Goal: Task Accomplishment & Management: Complete application form

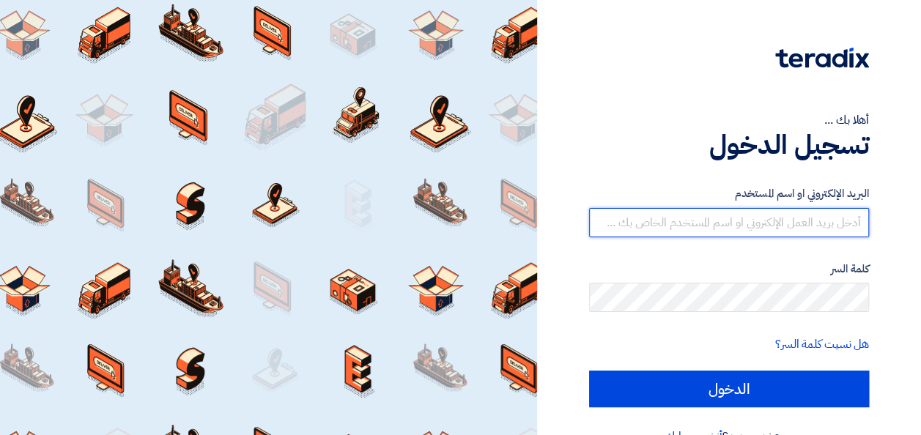
type input "[EMAIL_ADDRESS][DOMAIN_NAME]"
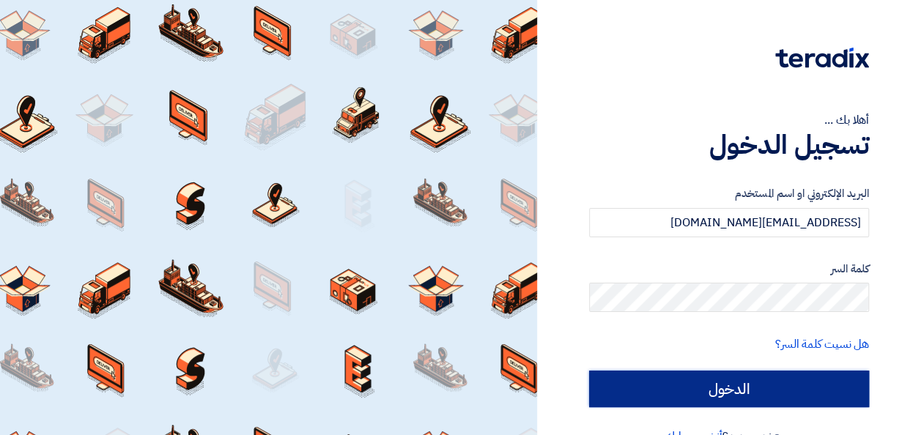
drag, startPoint x: 0, startPoint y: 0, endPoint x: 699, endPoint y: 391, distance: 801.2
click at [699, 391] on input "الدخول" at bounding box center [729, 389] width 280 height 37
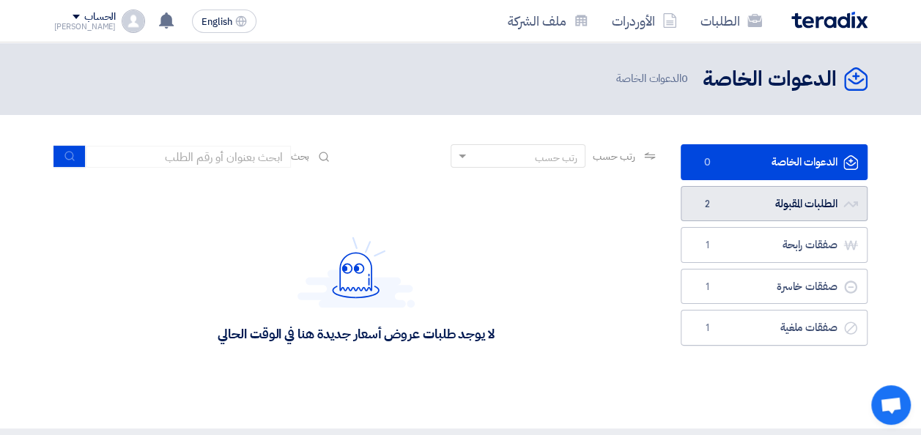
click at [761, 193] on link "الطلبات المقبولة الطلبات المقبولة 2" at bounding box center [774, 204] width 187 height 36
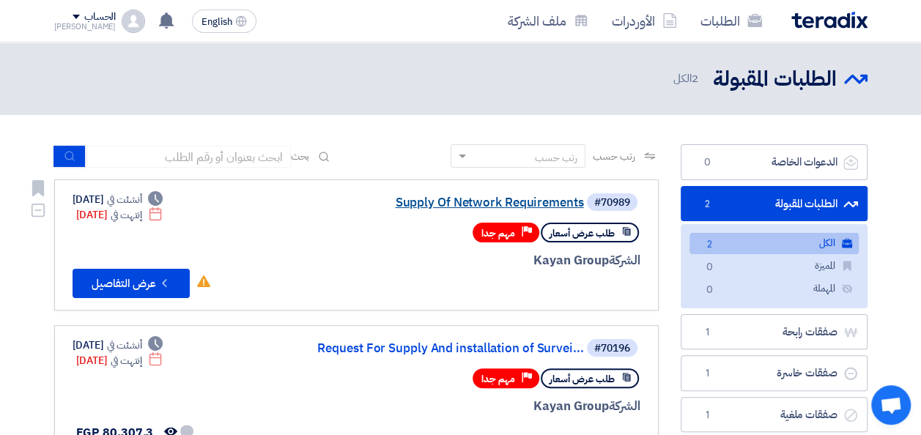
click at [434, 201] on link "Supply Of Network Requirements" at bounding box center [437, 202] width 293 height 13
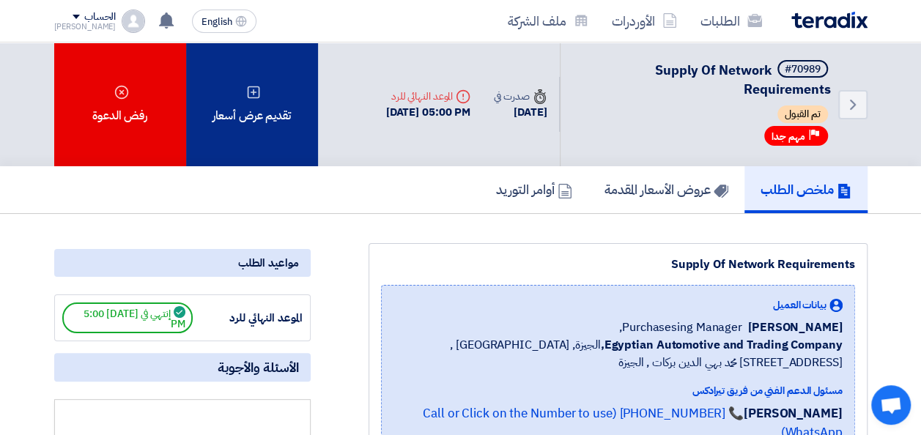
click at [271, 119] on div "تقديم عرض أسعار" at bounding box center [252, 105] width 132 height 124
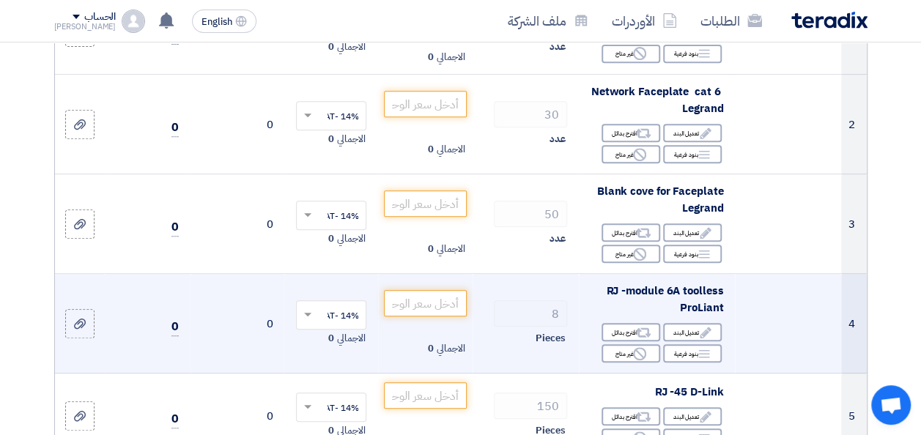
scroll to position [73, 0]
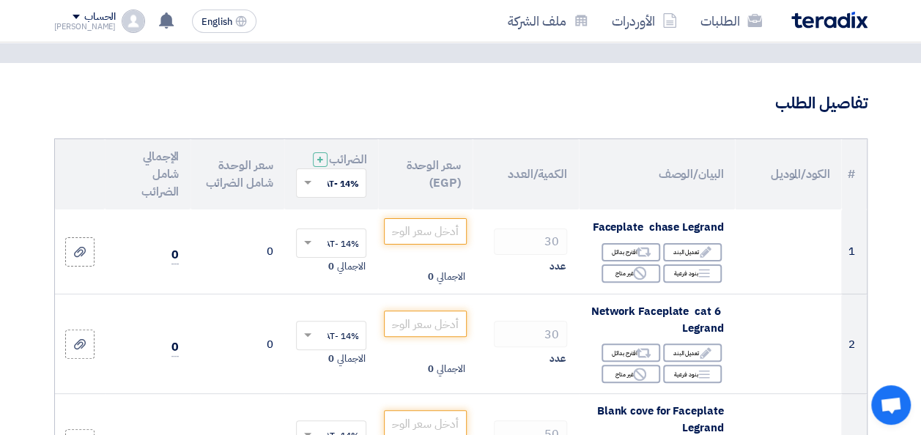
drag, startPoint x: 108, startPoint y: 114, endPoint x: 479, endPoint y: 116, distance: 370.1
click at [492, 103] on h3 "تفاصيل الطلب" at bounding box center [460, 103] width 813 height 23
drag, startPoint x: 876, startPoint y: 76, endPoint x: 21, endPoint y: 360, distance: 901.7
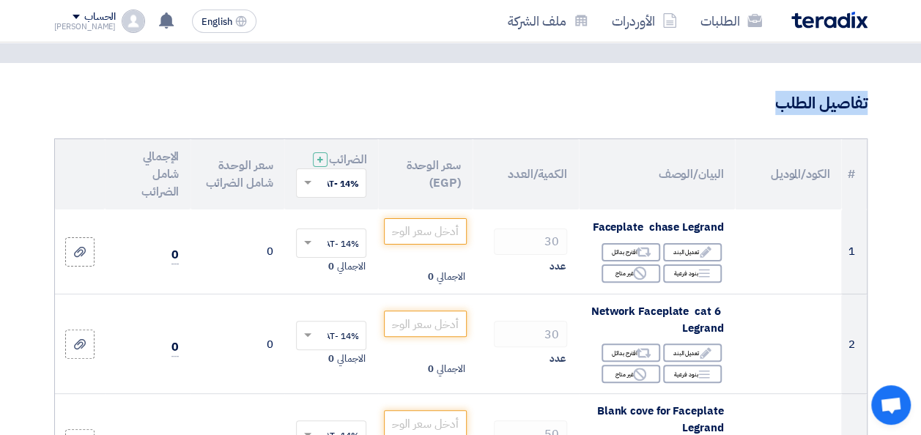
click at [200, 106] on h3 "تفاصيل الطلب" at bounding box center [460, 103] width 813 height 23
drag, startPoint x: 200, startPoint y: 106, endPoint x: 374, endPoint y: 120, distance: 175.0
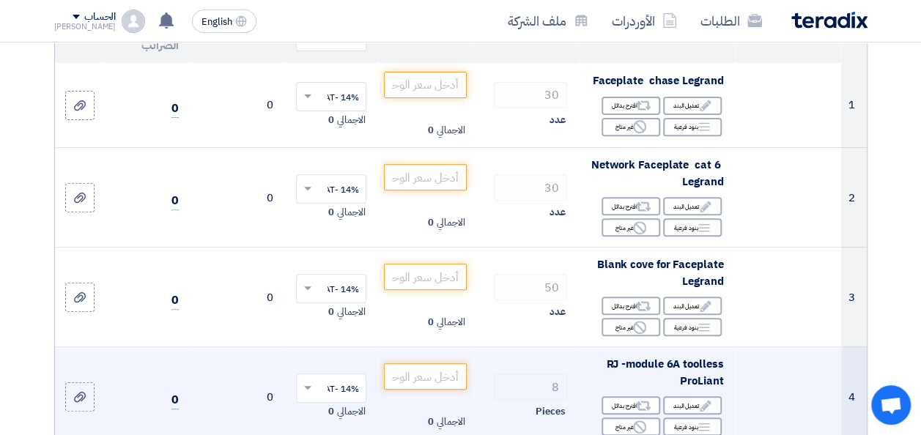
scroll to position [293, 0]
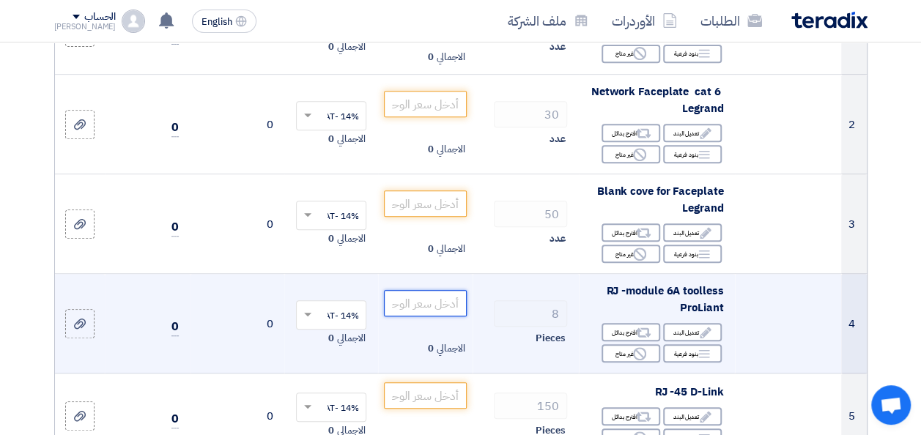
click at [434, 315] on input "number" at bounding box center [425, 303] width 82 height 26
drag, startPoint x: 427, startPoint y: 308, endPoint x: 498, endPoint y: 309, distance: 71.8
click at [498, 309] on tr "4 RJ -module 6A toolless ProLiant Edit تعديل البند Alternative اقترح بدائل Brea…" at bounding box center [461, 324] width 812 height 100
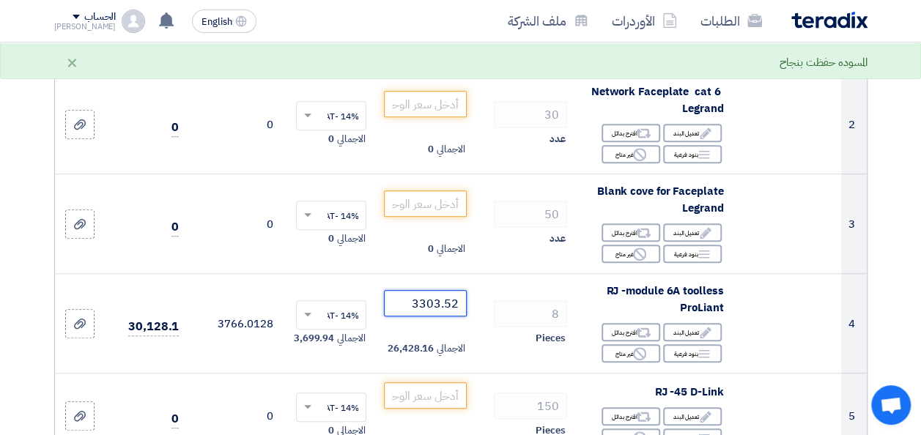
type input "3303.52"
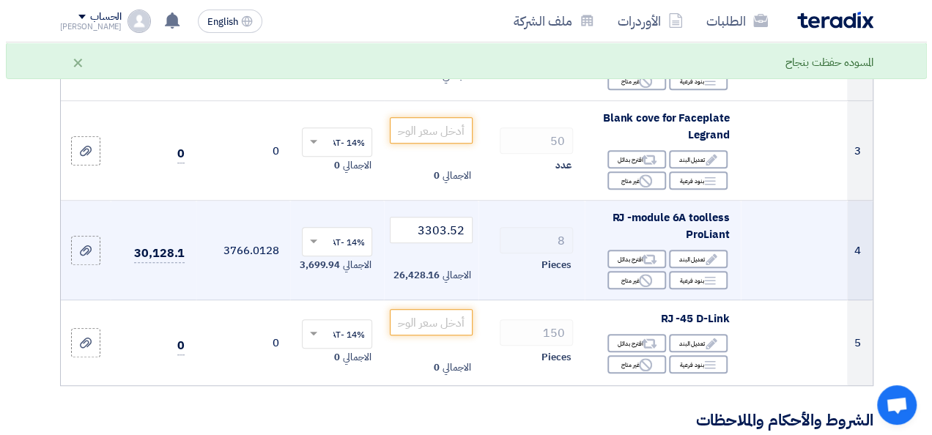
scroll to position [440, 0]
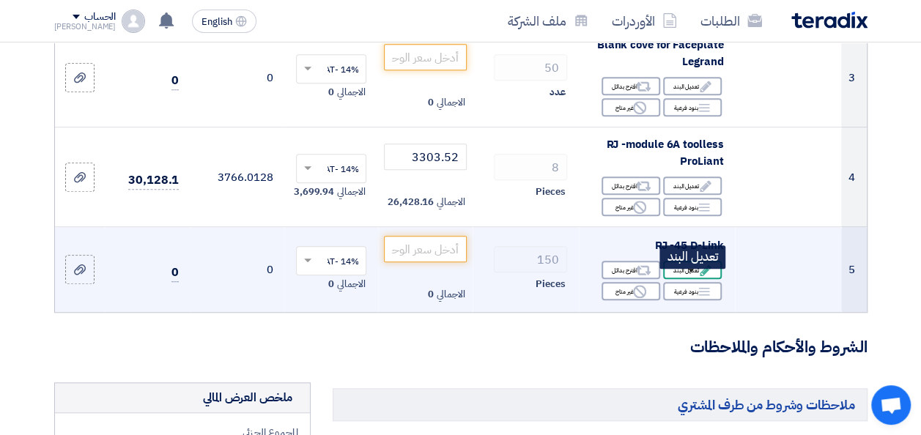
click at [705, 276] on use at bounding box center [705, 270] width 11 height 11
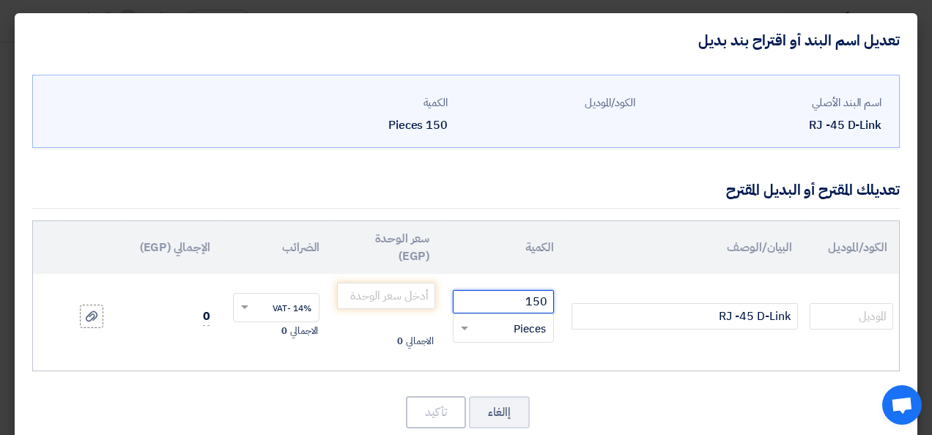
drag, startPoint x: 529, startPoint y: 300, endPoint x: 585, endPoint y: 300, distance: 55.7
click at [585, 300] on tr "RJ -45 D-Link 150 RFQ_STEP1.ITEMS.2.TYPE_PLACEHOLDER ×" at bounding box center [466, 316] width 866 height 85
type input "200"
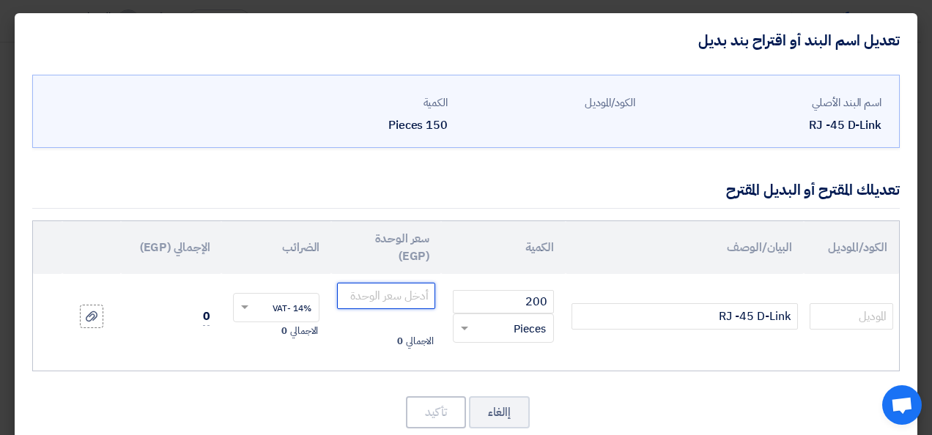
click at [427, 287] on input "number" at bounding box center [386, 296] width 98 height 26
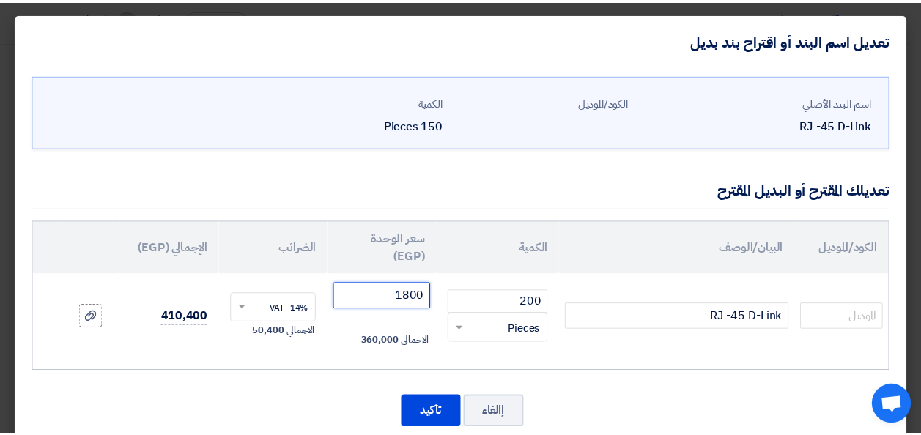
scroll to position [29, 0]
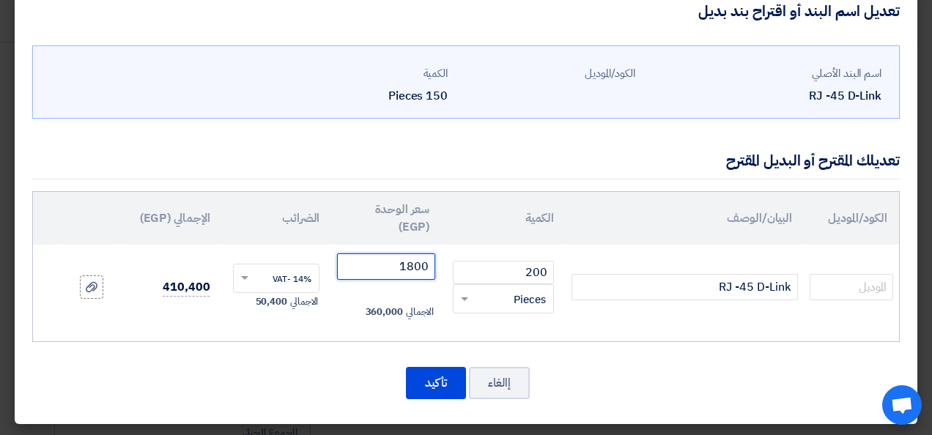
click at [401, 266] on input "1800" at bounding box center [386, 267] width 98 height 26
type input "1800"
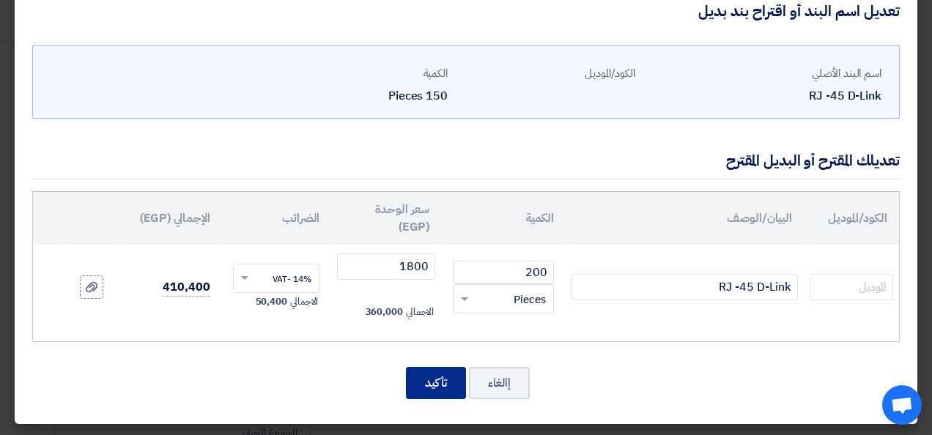
click at [427, 367] on button "تأكيد" at bounding box center [436, 383] width 60 height 32
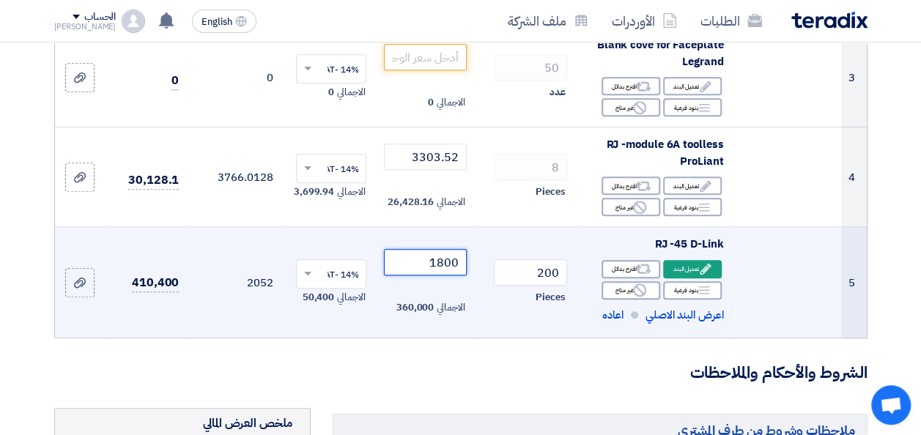
drag, startPoint x: 421, startPoint y: 272, endPoint x: 479, endPoint y: 272, distance: 58.6
click at [479, 272] on tr "5 RJ -45 D-Link Edit تعديل البند Alternative" at bounding box center [461, 282] width 812 height 111
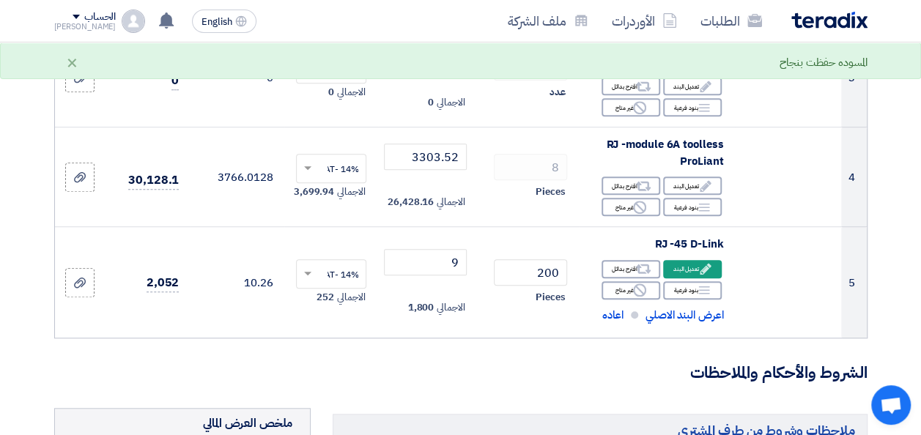
click at [437, 370] on form "تفاصيل الطلب # الكود/الموديل البيان/الوصف الكمية/العدد سعر الوحدة (EGP) الضرائب…" at bounding box center [460, 441] width 813 height 1430
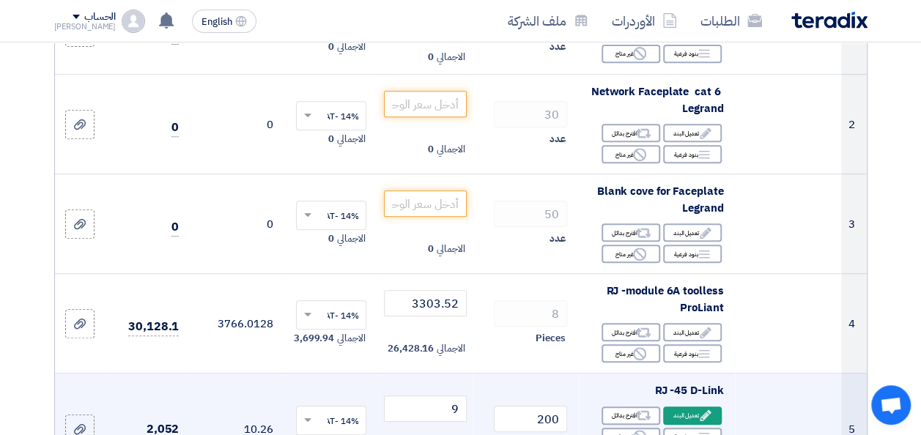
scroll to position [366, 0]
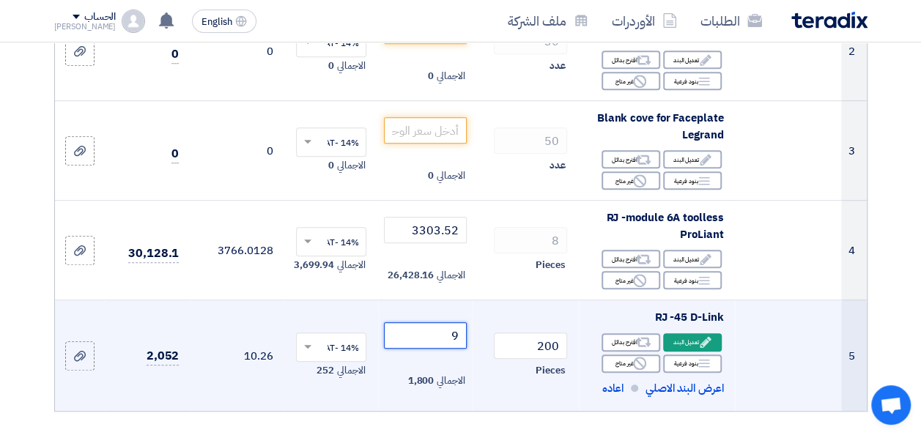
drag, startPoint x: 422, startPoint y: 347, endPoint x: 476, endPoint y: 344, distance: 54.3
click at [476, 344] on tr "5 RJ -45 D-Link Edit تعديل البند Alternative 9" at bounding box center [461, 355] width 812 height 111
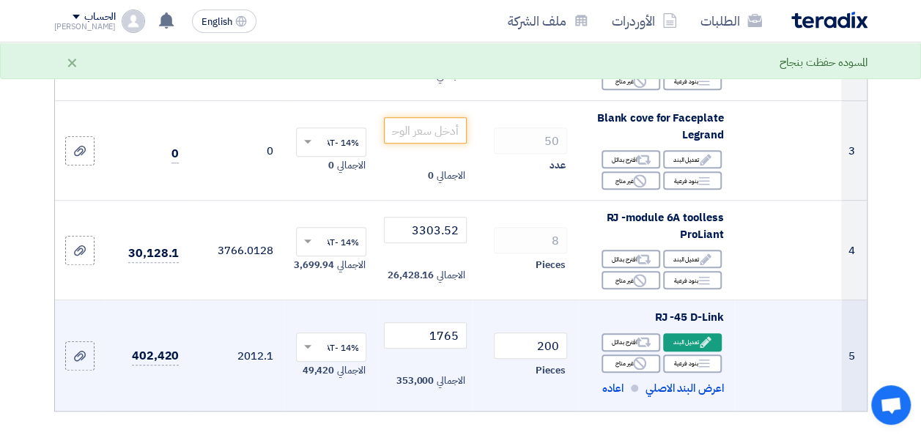
click at [310, 317] on td "14% -VAT × الاجمالي 49,420" at bounding box center [331, 355] width 94 height 111
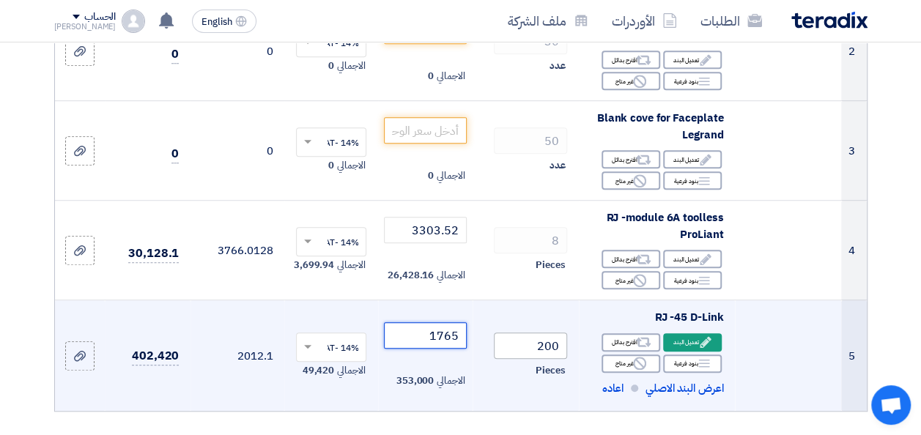
drag, startPoint x: 410, startPoint y: 342, endPoint x: 505, endPoint y: 351, distance: 95.7
click at [505, 351] on tr "5 RJ -45 D-Link Edit تعديل البند Alternative" at bounding box center [461, 355] width 812 height 111
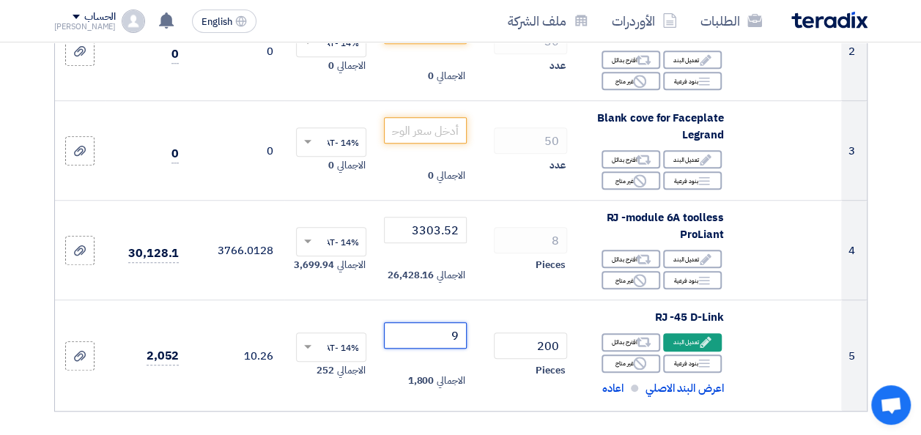
type input "9"
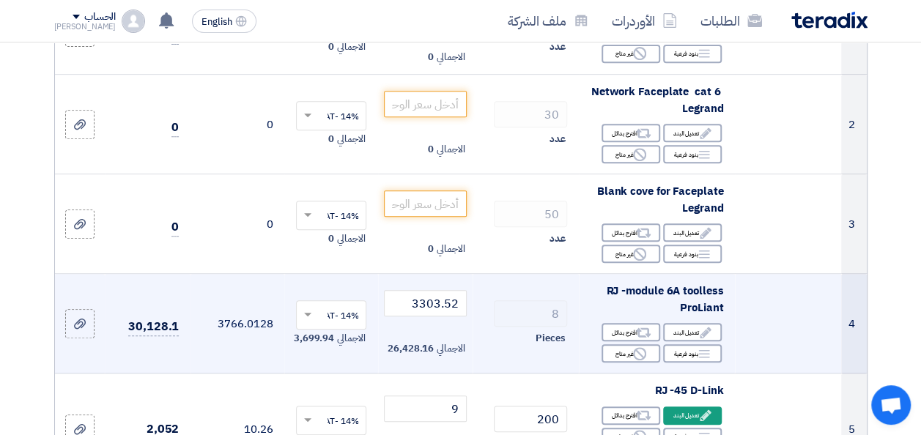
scroll to position [220, 0]
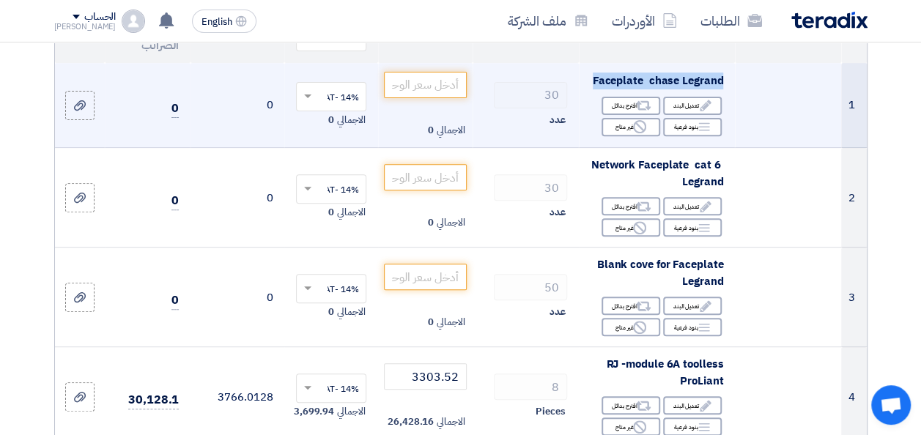
drag, startPoint x: 728, startPoint y: 94, endPoint x: 596, endPoint y: 95, distance: 132.7
click at [596, 95] on td "Faceplate chase Legrand Edit تعديل البند Alternative اقترح بدائل Breakdown بنود…" at bounding box center [657, 105] width 156 height 85
copy span "Faceplate chase Legrand"
click at [413, 94] on input "number" at bounding box center [425, 85] width 82 height 26
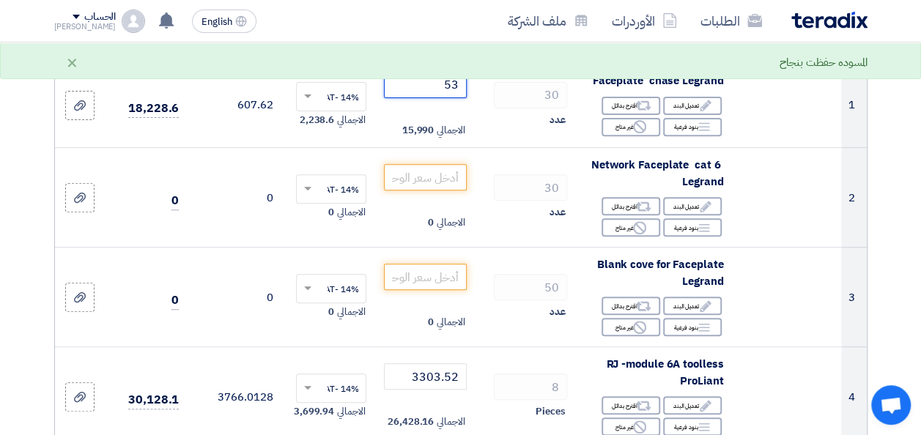
type input "5"
type input "178"
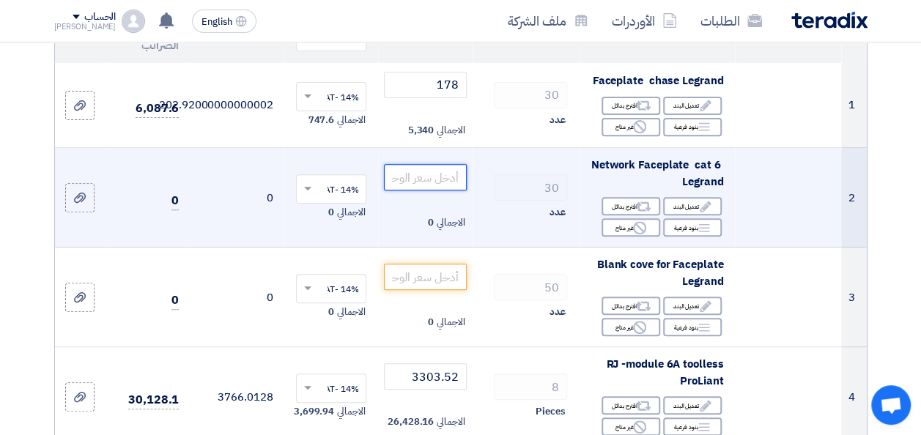
click at [431, 188] on input "number" at bounding box center [425, 177] width 82 height 26
drag, startPoint x: 429, startPoint y: 188, endPoint x: 662, endPoint y: 195, distance: 233.9
click at [662, 195] on tr "2 Network Faceplate cat 6 Legrand Edit تعديل البند Alternative اقترح بدائل Brea…" at bounding box center [461, 198] width 812 height 100
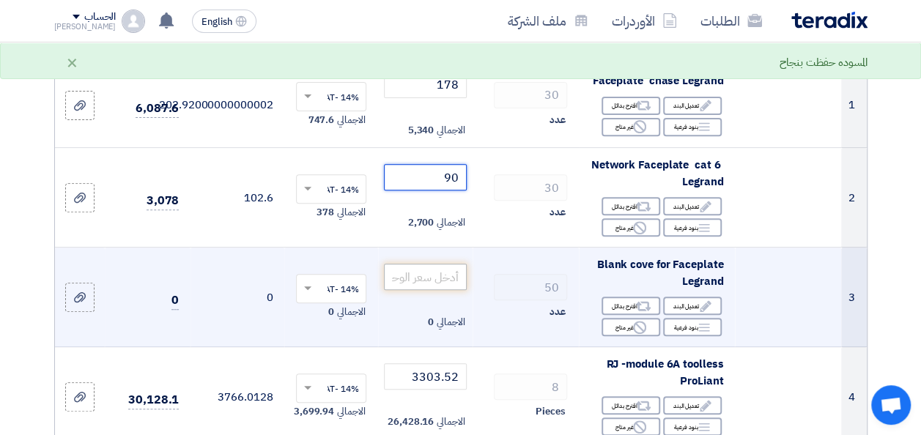
type input "90"
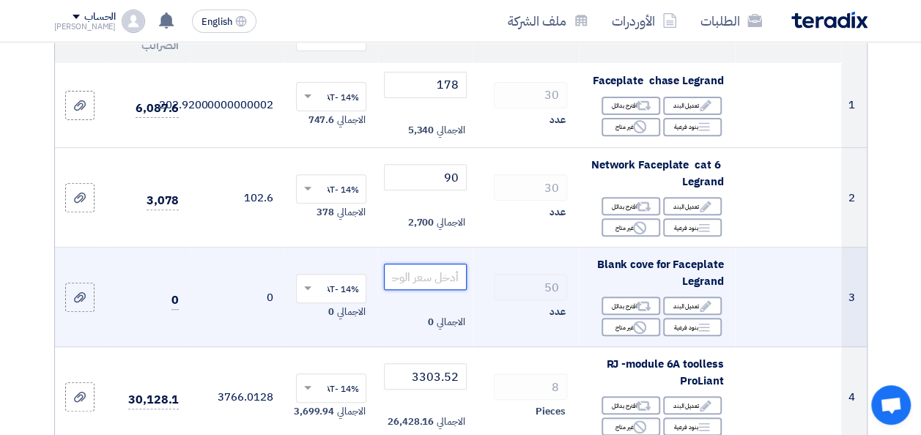
click at [448, 287] on input "number" at bounding box center [425, 277] width 82 height 26
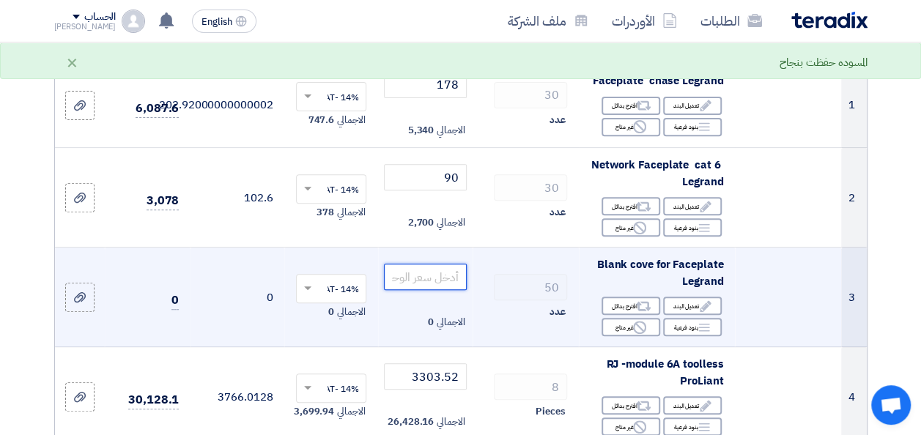
click at [410, 289] on input "number" at bounding box center [425, 277] width 82 height 26
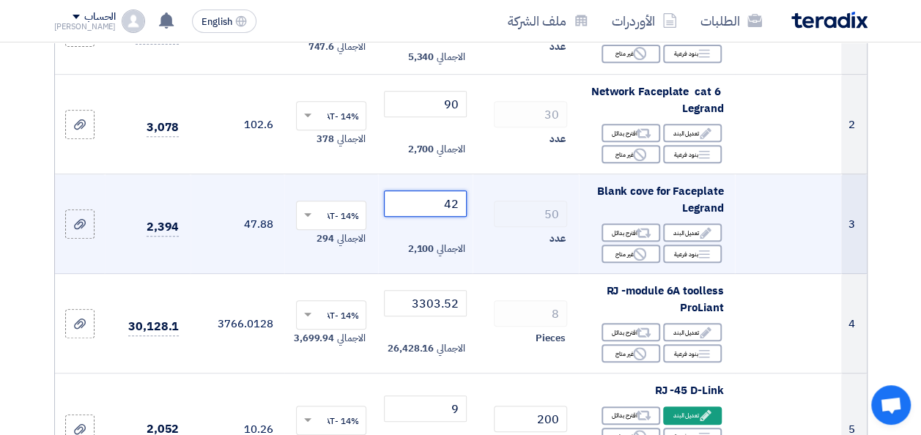
scroll to position [366, 0]
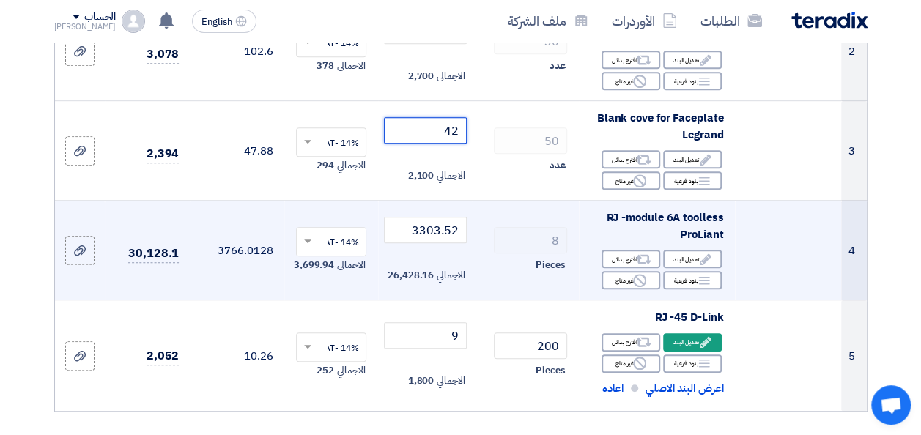
type input "42"
click at [497, 243] on tr "4 RJ -module 6A toolless ProLiant Edit تعديل البند Alternative اقترح بدائل Brea…" at bounding box center [461, 251] width 812 height 100
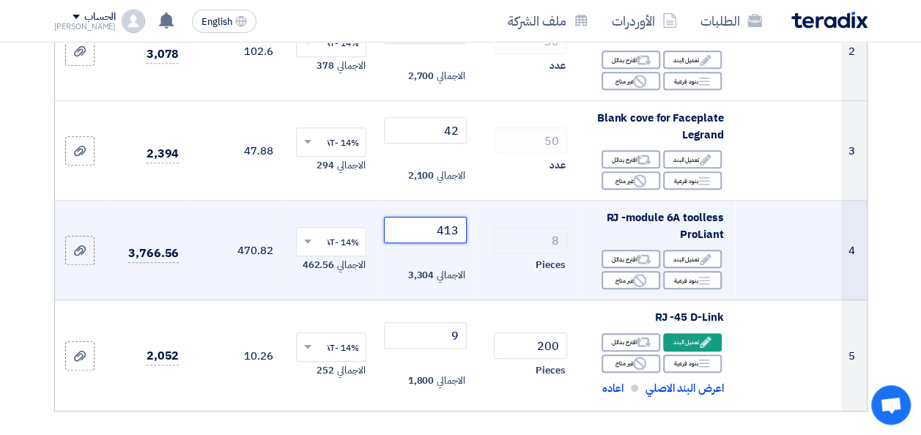
type input "413"
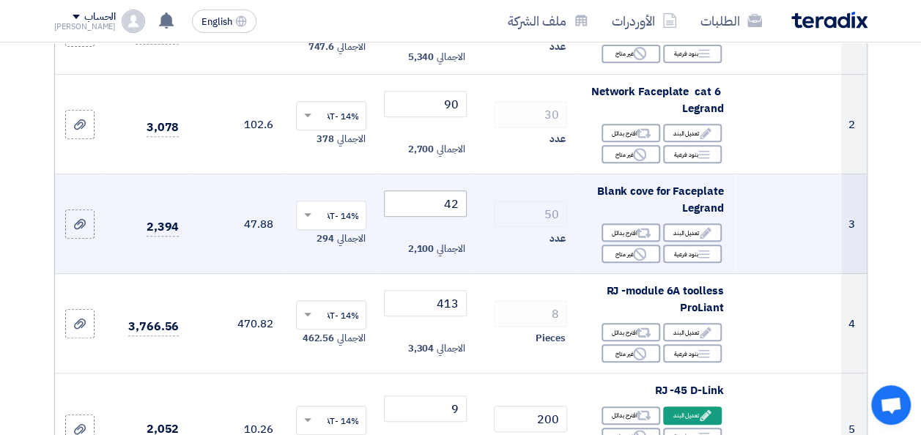
scroll to position [220, 0]
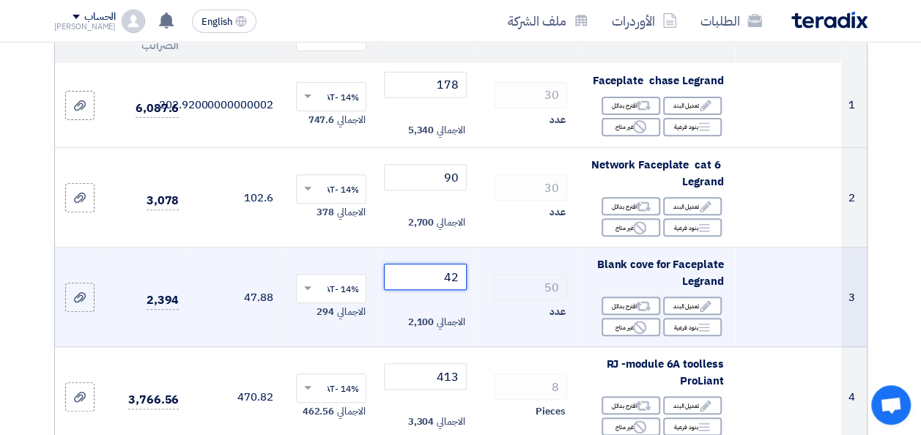
click at [528, 292] on tr "3 Blank cove for Faceplate Legrand Edit تعديل البند Alternative اقترح بدائل Bre…" at bounding box center [461, 298] width 812 height 100
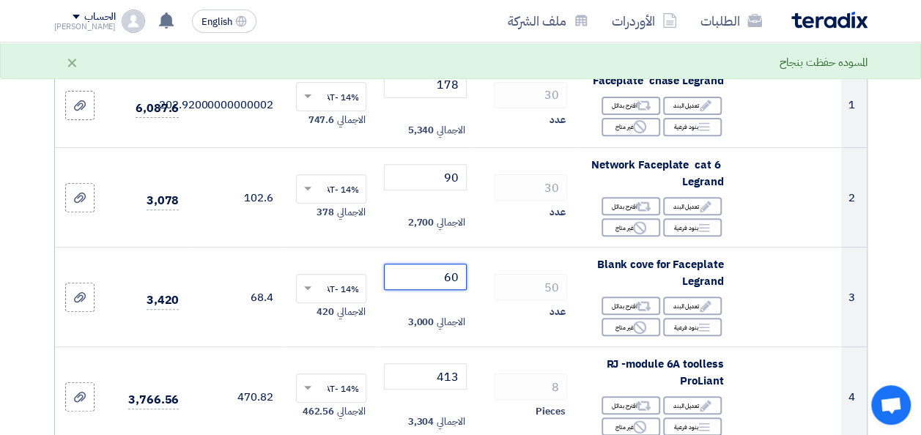
type input "60"
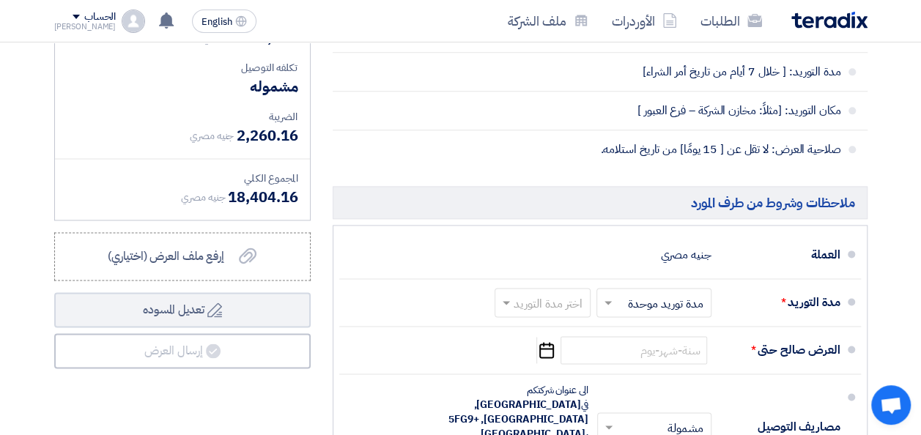
scroll to position [953, 0]
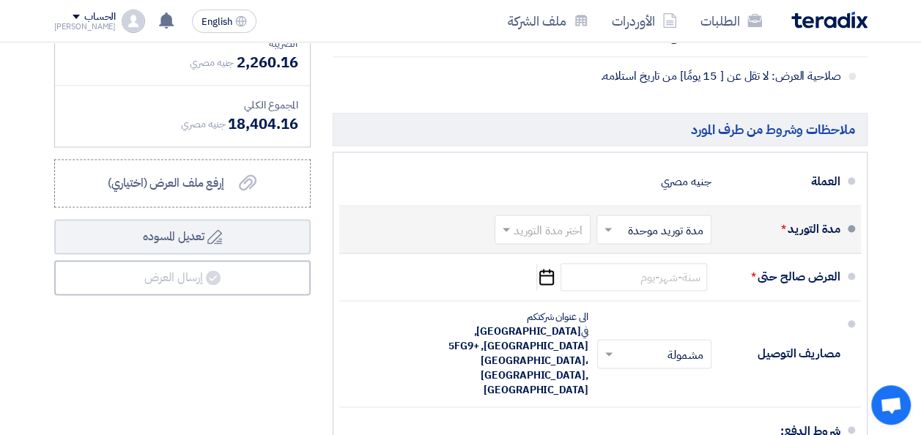
click at [648, 240] on input "text" at bounding box center [651, 231] width 108 height 21
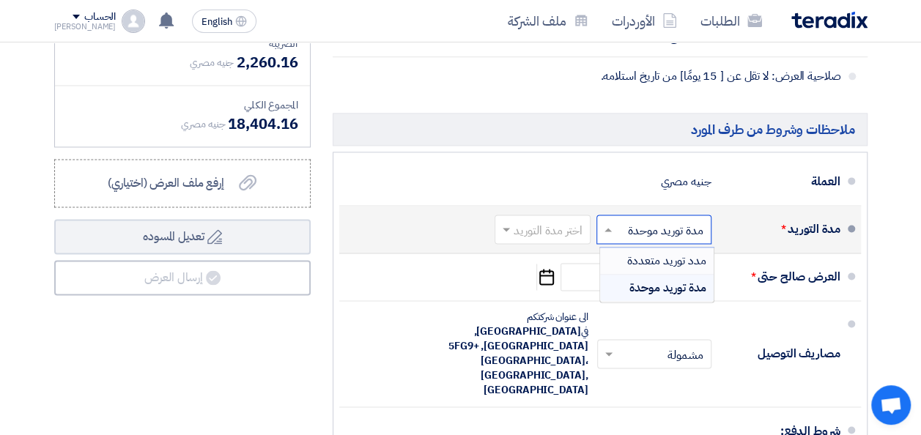
click at [620, 267] on div "مدد توريد متعددة" at bounding box center [657, 261] width 114 height 27
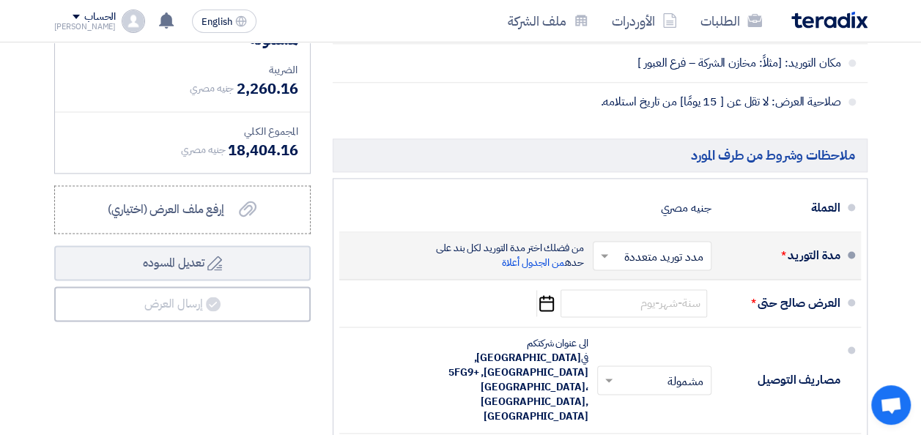
scroll to position [967, 0]
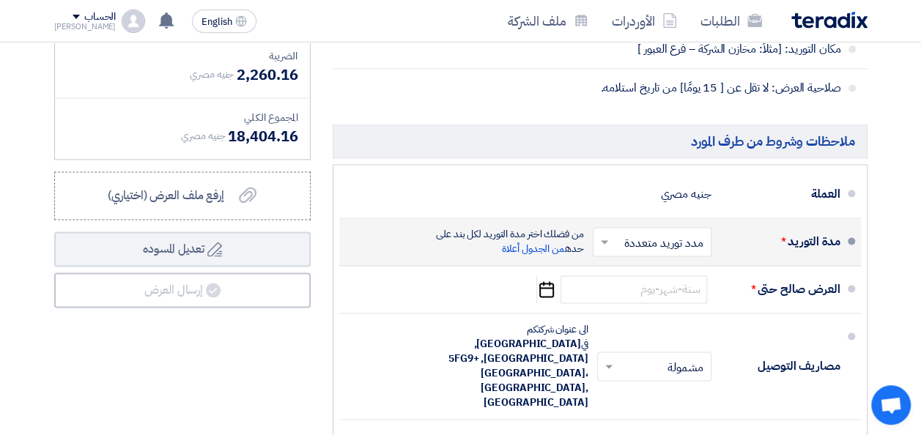
click at [606, 235] on span at bounding box center [603, 242] width 18 height 15
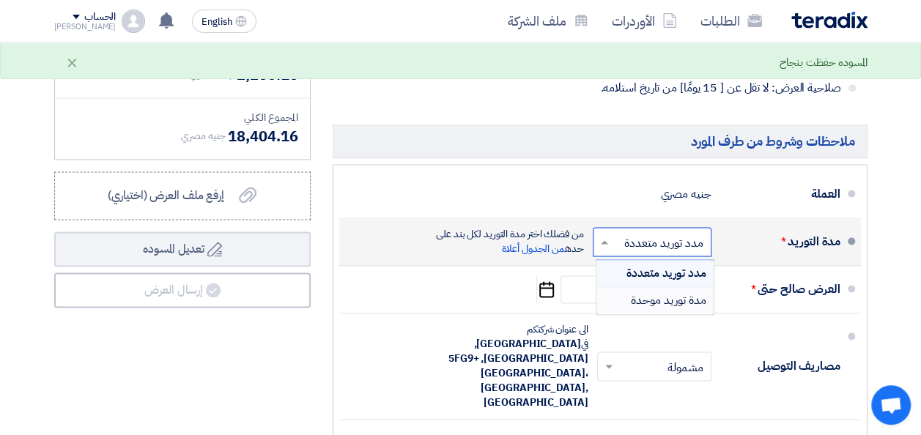
click at [630, 292] on div "مدة توريد موحدة" at bounding box center [655, 300] width 117 height 26
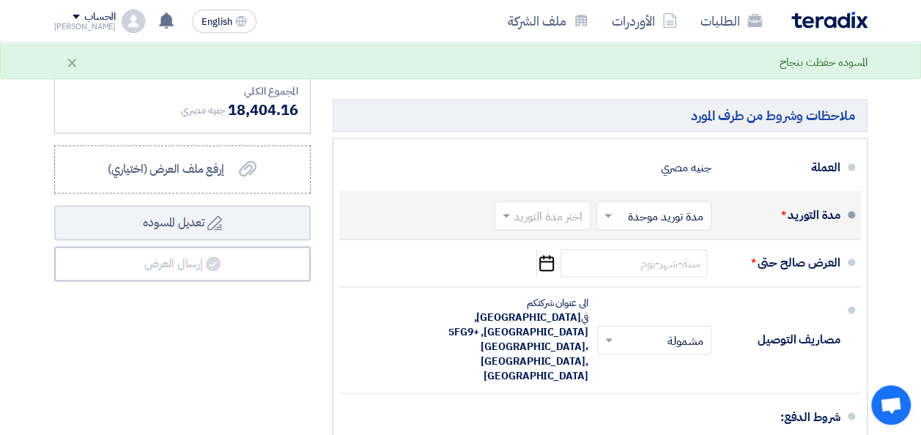
scroll to position [953, 0]
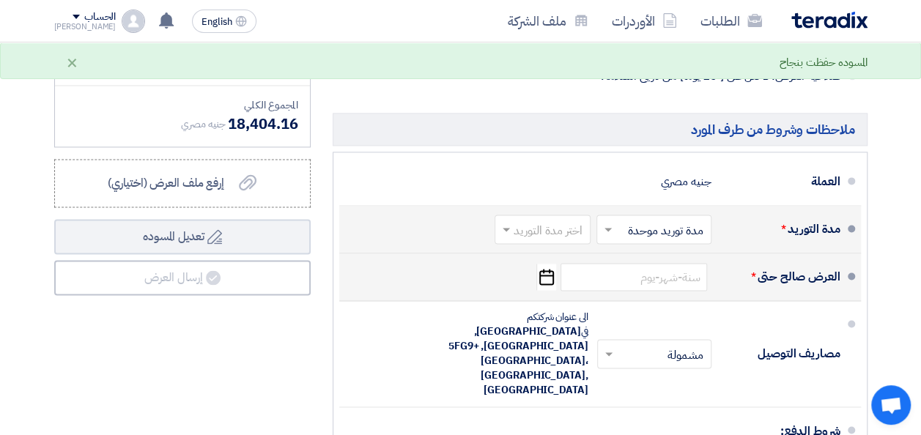
click at [535, 286] on div "العرض صالح حتى * Pick a date" at bounding box center [596, 276] width 490 height 35
click at [550, 286] on icon "Pick a date" at bounding box center [546, 277] width 20 height 26
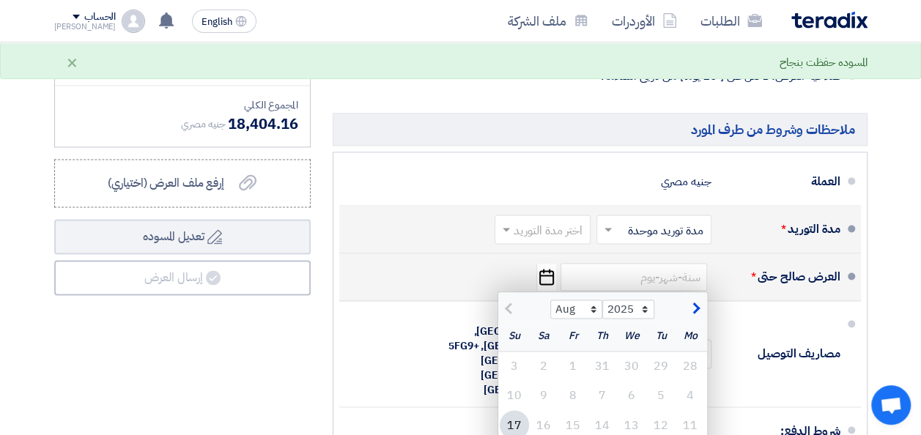
scroll to position [1026, 0]
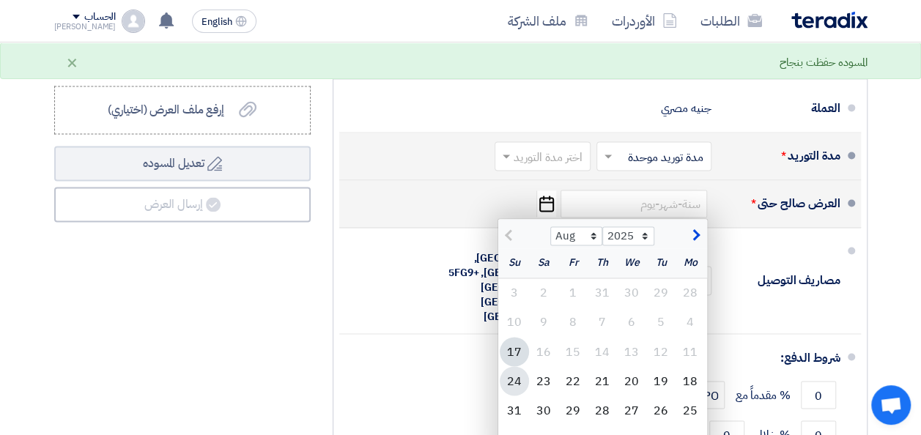
click at [512, 389] on div "24" at bounding box center [514, 380] width 29 height 29
type input "[DATE]"
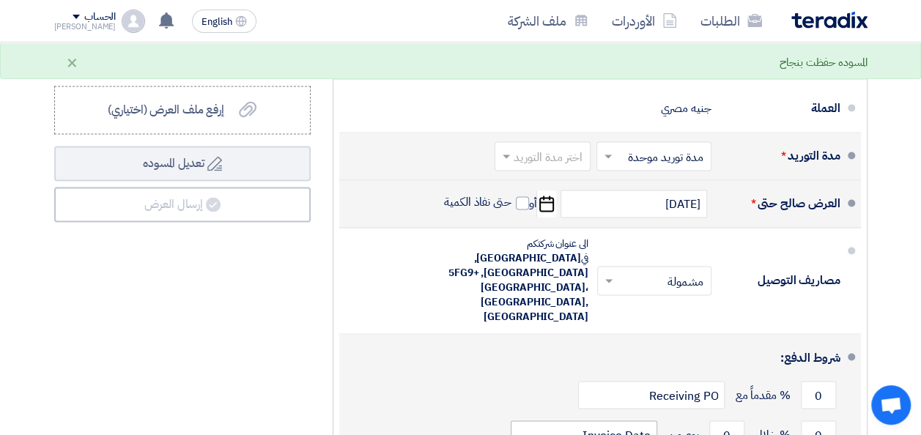
scroll to position [1099, 0]
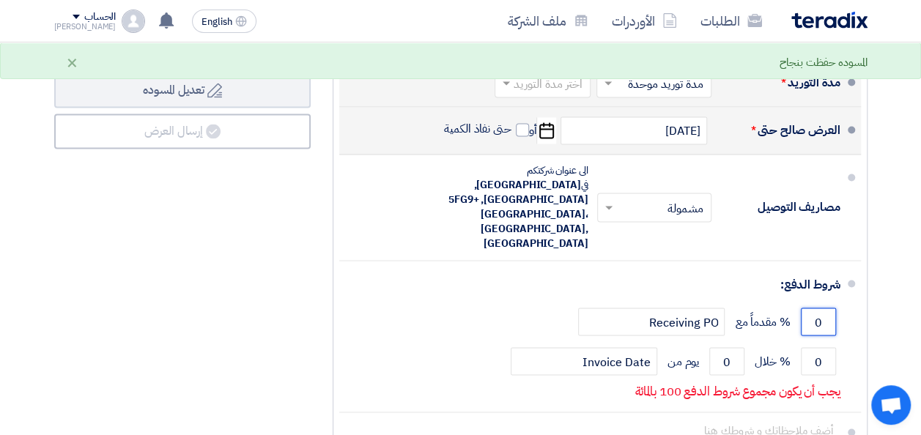
drag, startPoint x: 811, startPoint y: 299, endPoint x: 862, endPoint y: 300, distance: 50.6
click at [862, 300] on ul "العملة جنيه مصري مدة التوريد * اختر مدة التوريد × مدة توريد موحدة ×" at bounding box center [600, 247] width 535 height 484
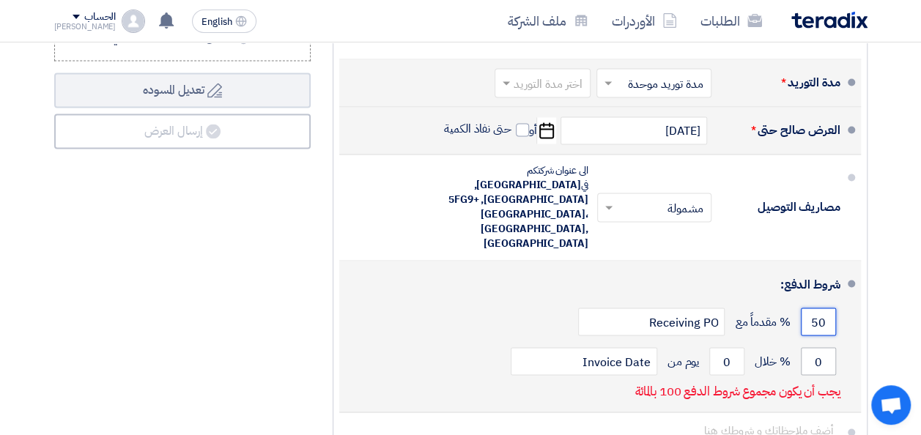
type input "50"
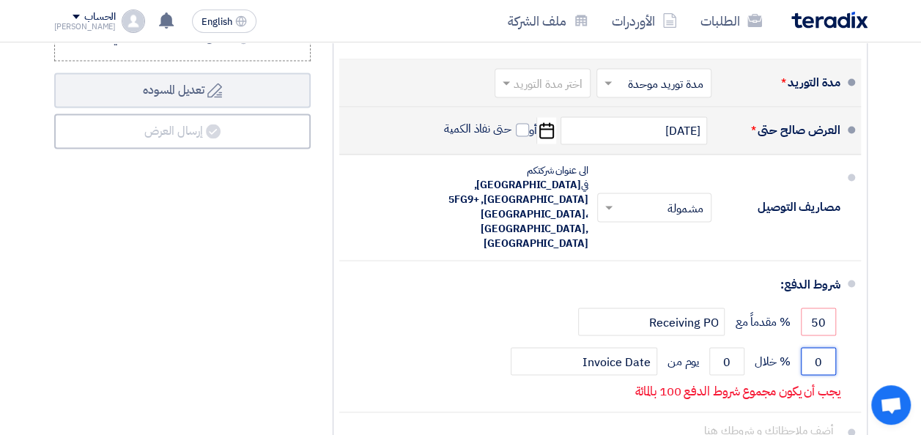
drag, startPoint x: 808, startPoint y: 338, endPoint x: 873, endPoint y: 339, distance: 64.5
click at [873, 339] on div "ملاحظات وشروط من طرف المشتري طريقة الدفع: [ تحويل بنكي خلال 30 يومًا من تاريخ ا…" at bounding box center [600, 123] width 557 height 748
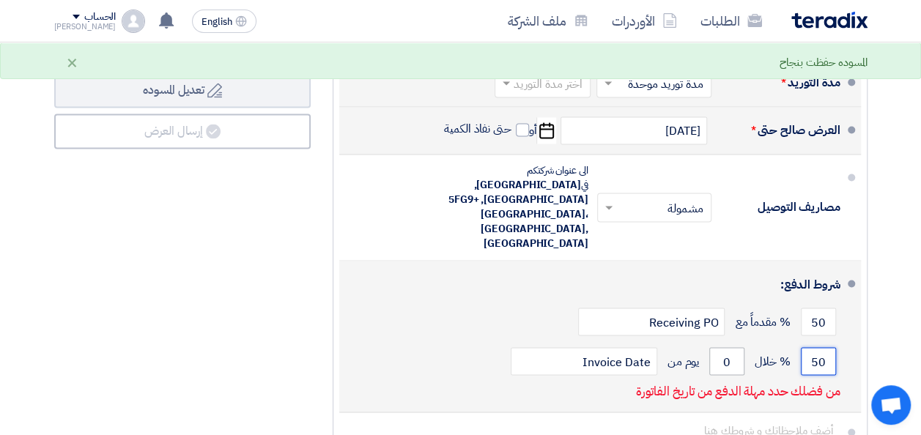
type input "50"
drag, startPoint x: 734, startPoint y: 338, endPoint x: 699, endPoint y: 340, distance: 35.2
click at [699, 342] on div "50 % خلال 0 يوم من Invoice Date" at bounding box center [596, 362] width 490 height 40
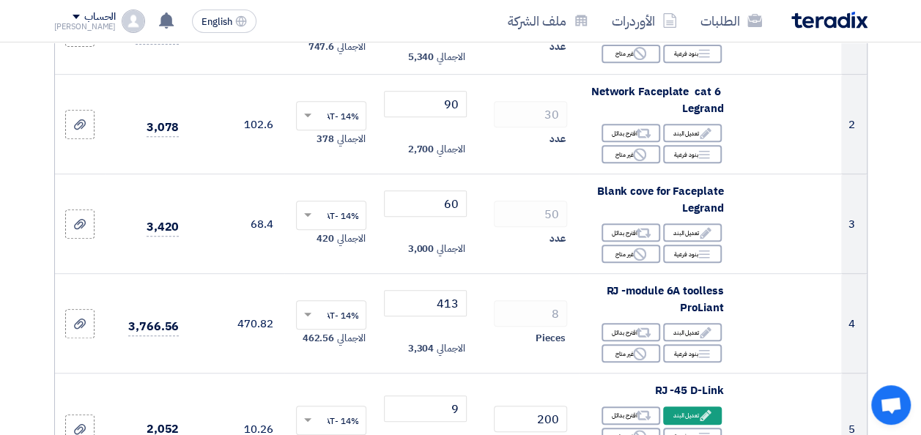
scroll to position [147, 0]
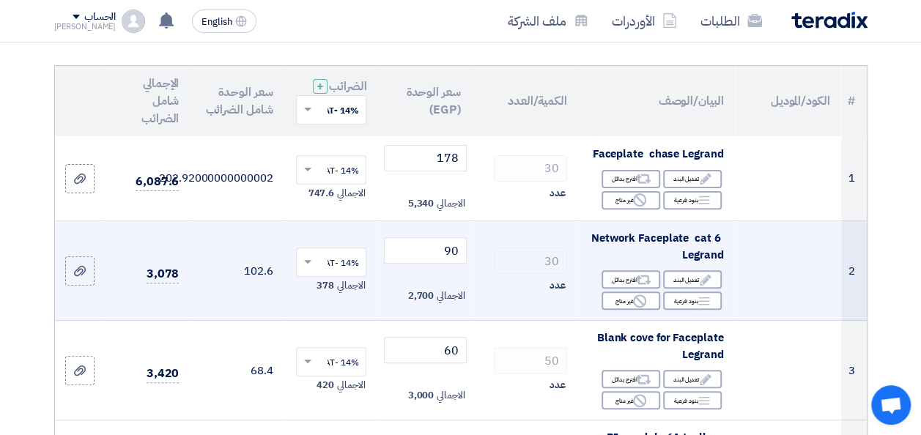
type input "2"
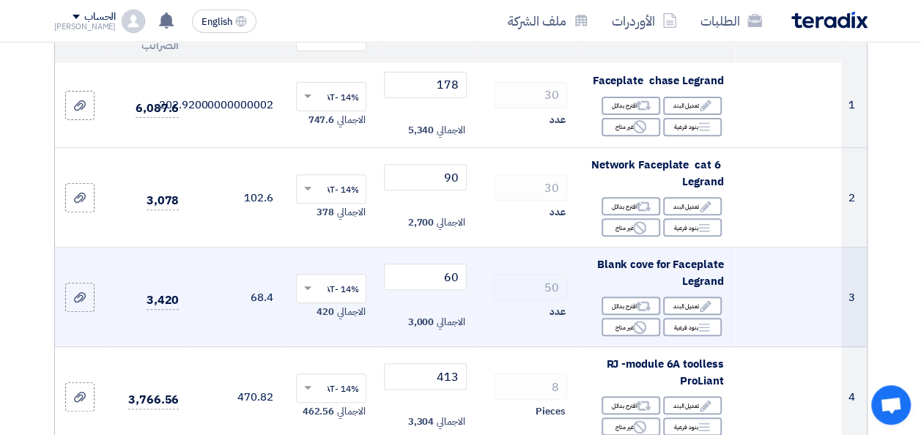
scroll to position [293, 0]
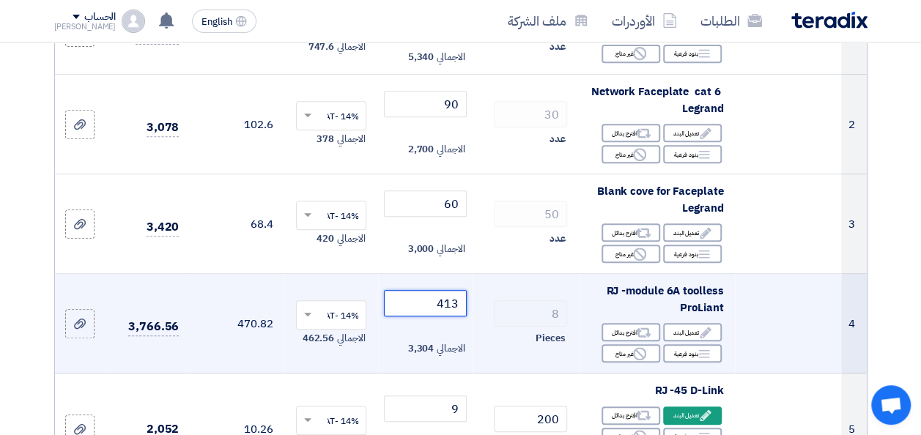
drag, startPoint x: 459, startPoint y: 315, endPoint x: 451, endPoint y: 315, distance: 8.1
click at [451, 315] on input "413" at bounding box center [425, 303] width 82 height 26
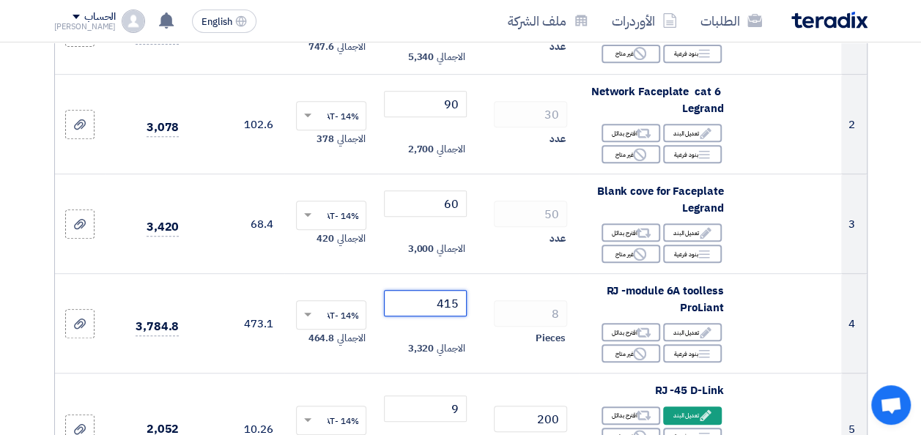
type input "415"
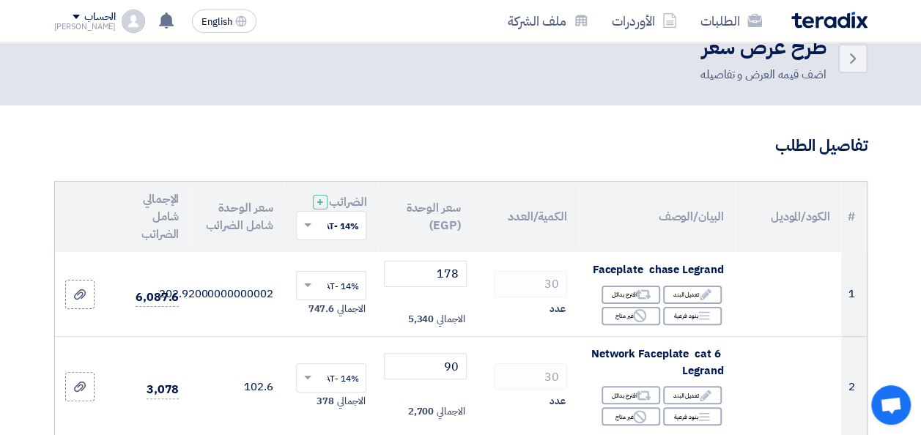
scroll to position [0, 0]
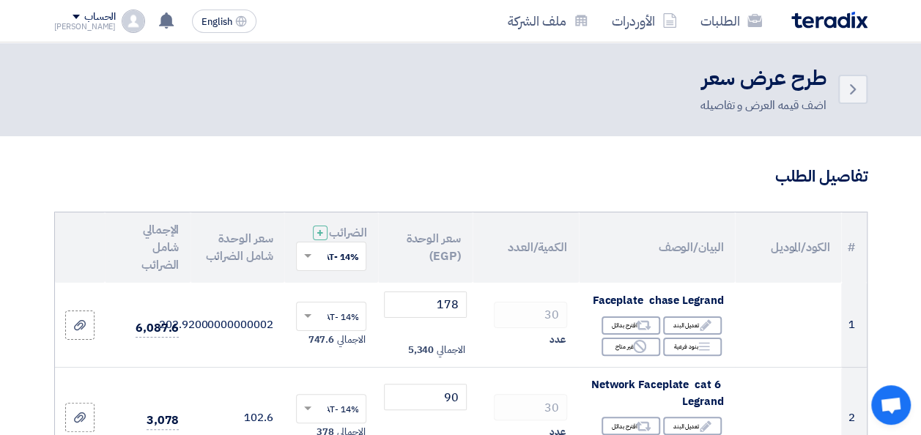
click at [122, 15] on img at bounding box center [133, 21] width 23 height 23
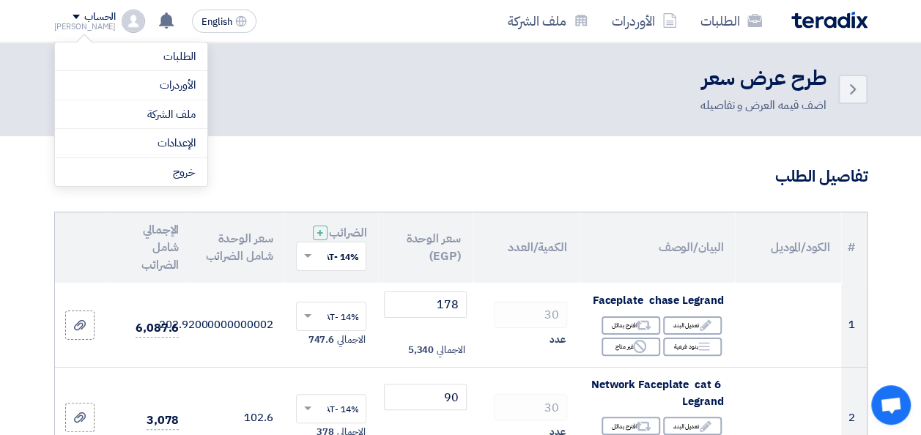
click at [424, 126] on header "Back طرح عرض سعر اضف قيمه العرض و تفاصيله" at bounding box center [460, 90] width 921 height 94
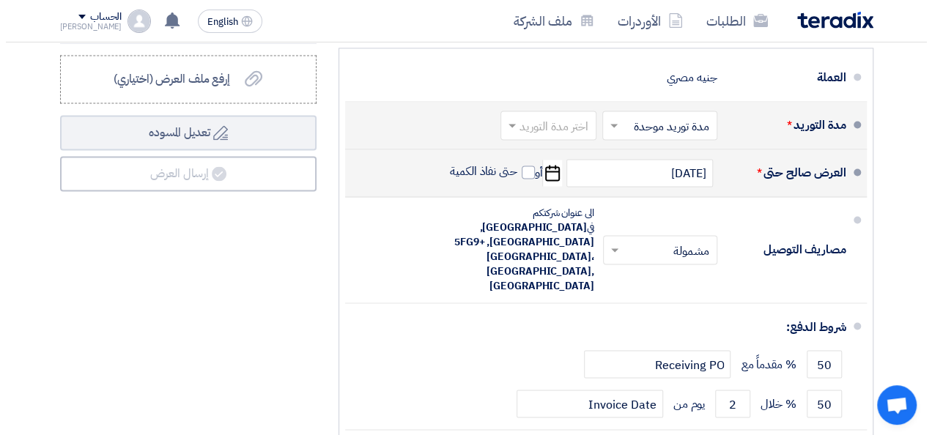
scroll to position [910, 0]
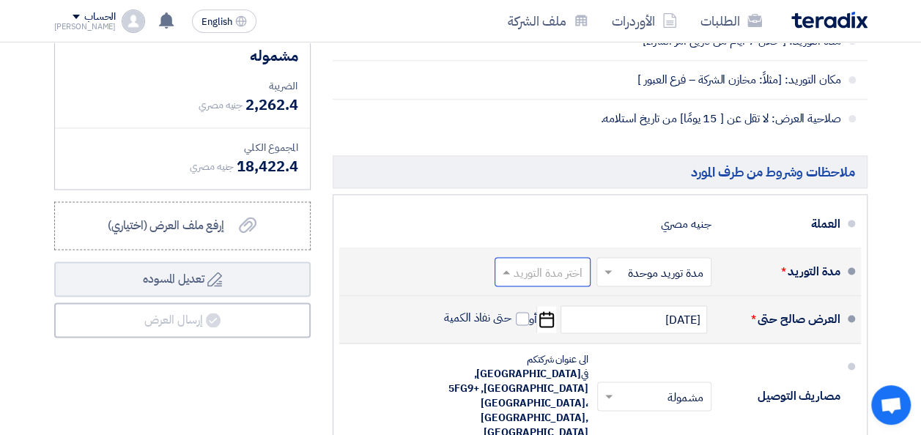
click at [511, 277] on span at bounding box center [504, 272] width 18 height 15
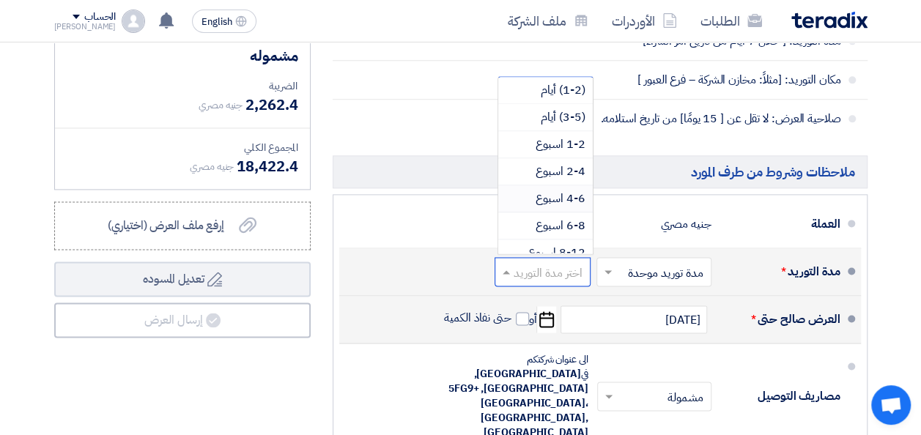
click at [534, 202] on div "4-6 اسبوع" at bounding box center [545, 198] width 95 height 27
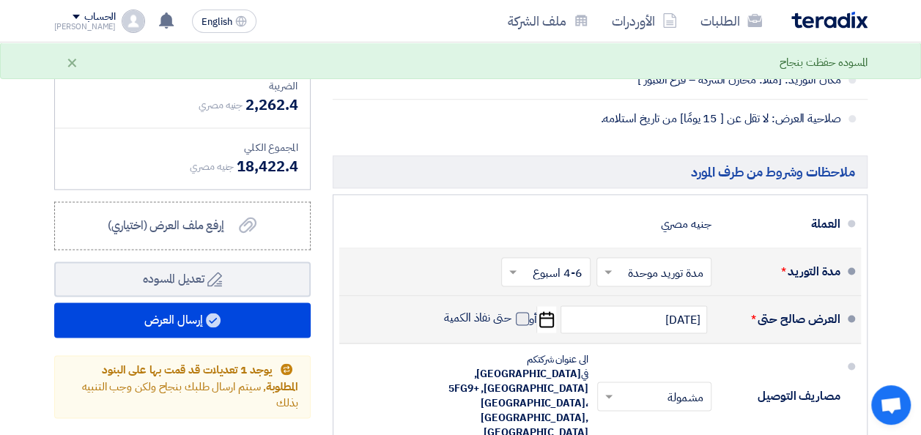
click at [521, 325] on span at bounding box center [522, 318] width 13 height 13
click at [512, 330] on input "حتى نفاذ الكمية" at bounding box center [476, 325] width 70 height 28
checkbox input "true"
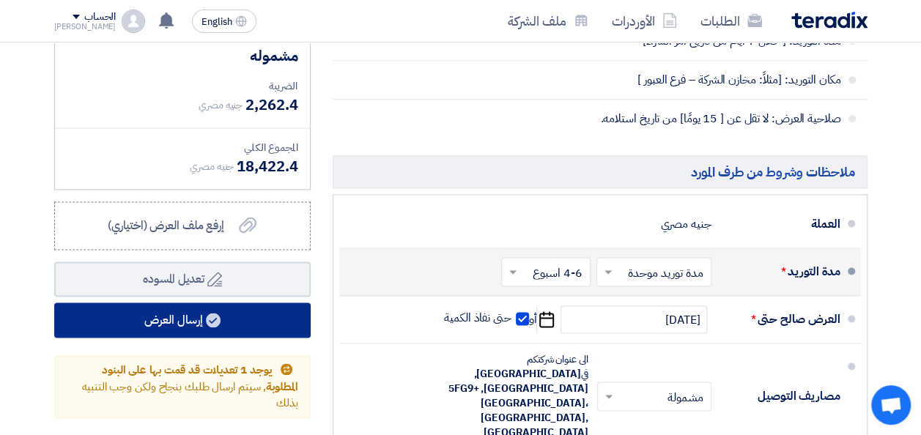
click at [173, 324] on button "إرسال العرض" at bounding box center [182, 320] width 256 height 35
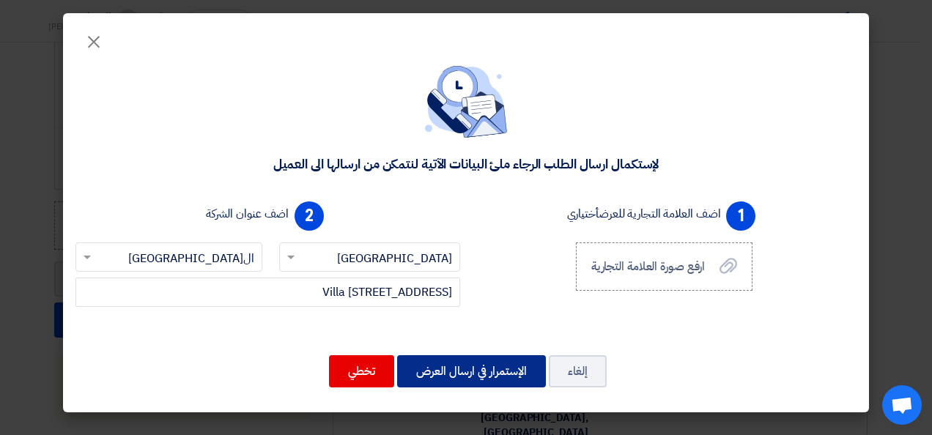
click at [463, 366] on button "الإستمرار في ارسال العرض" at bounding box center [471, 371] width 149 height 32
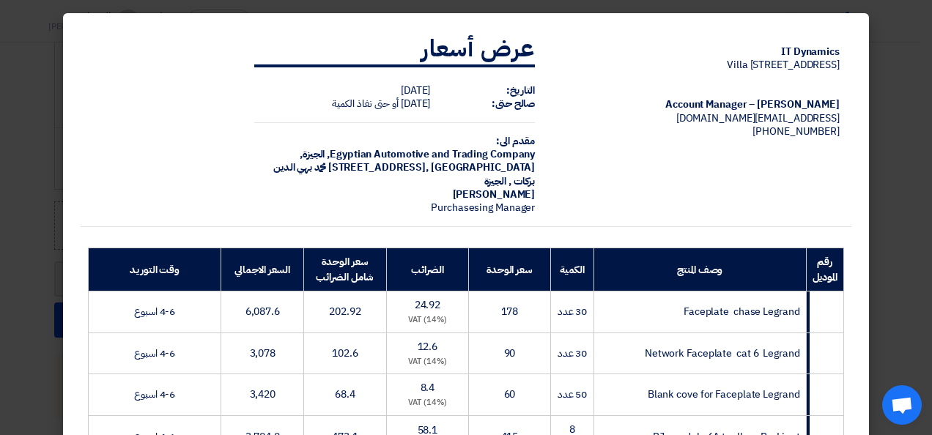
scroll to position [399, 0]
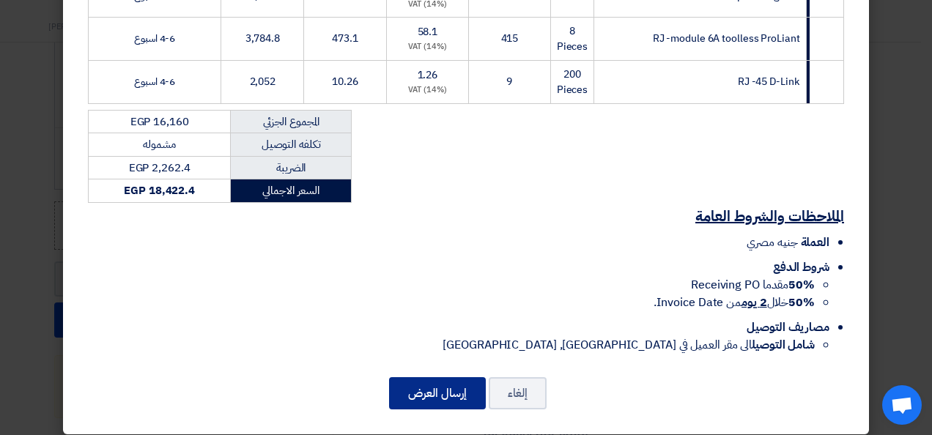
click at [457, 380] on button "إرسال العرض" at bounding box center [437, 393] width 97 height 32
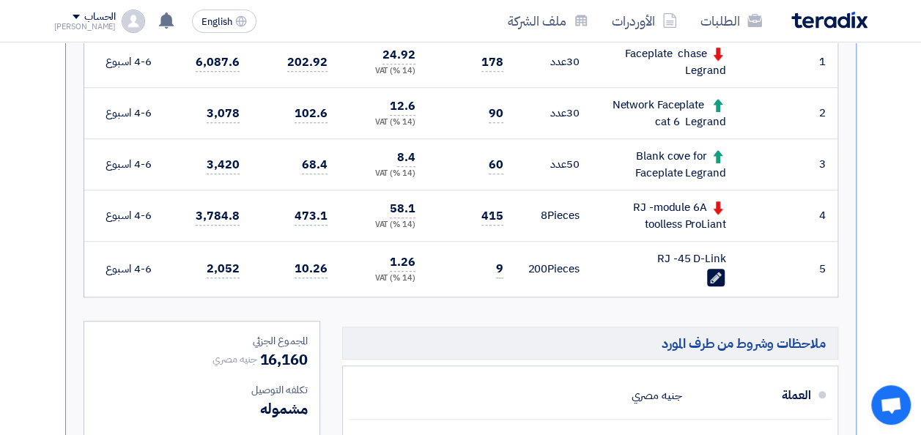
scroll to position [0, 0]
